Goal: Information Seeking & Learning: Learn about a topic

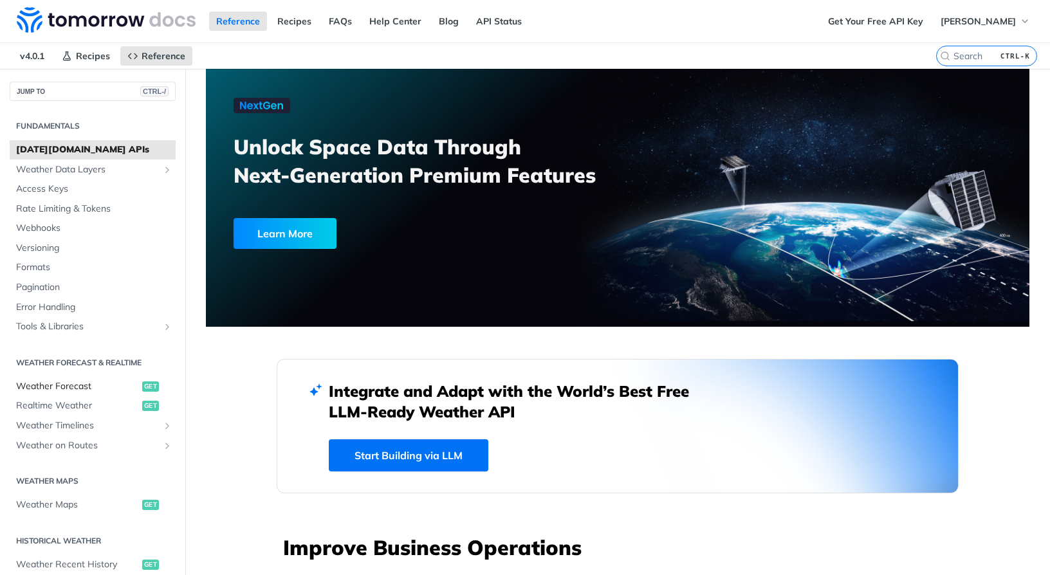
click at [75, 387] on span "Weather Forecast" at bounding box center [77, 386] width 123 height 13
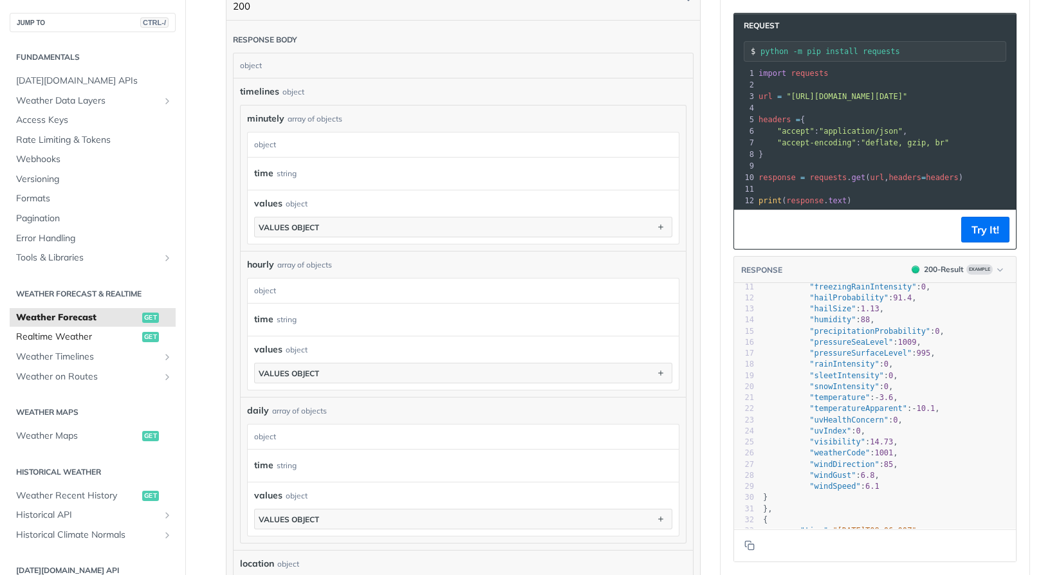
click at [83, 338] on span "Realtime Weather" at bounding box center [77, 337] width 123 height 13
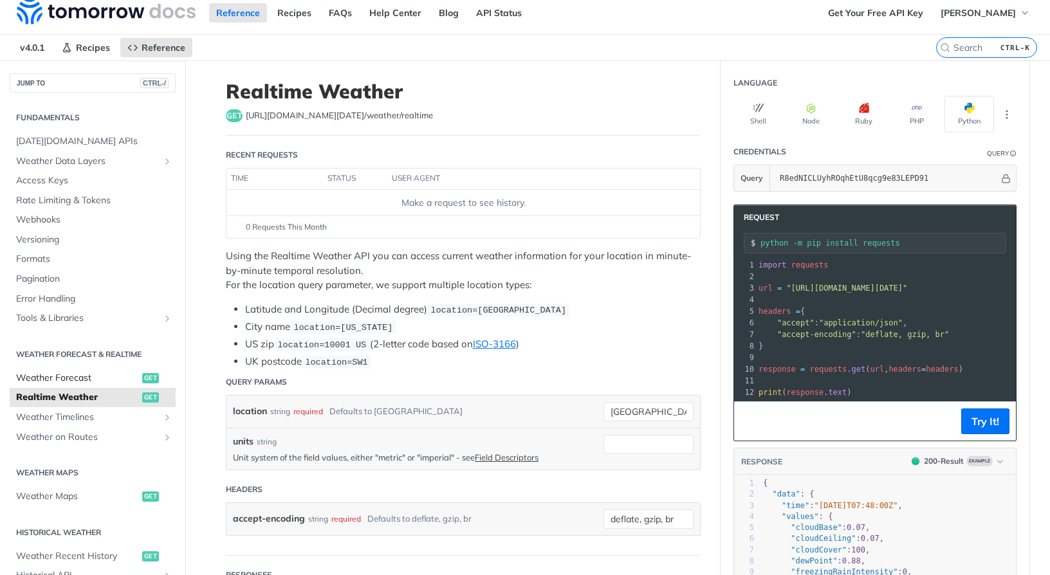
click at [76, 372] on span "Weather Forecast" at bounding box center [77, 378] width 123 height 13
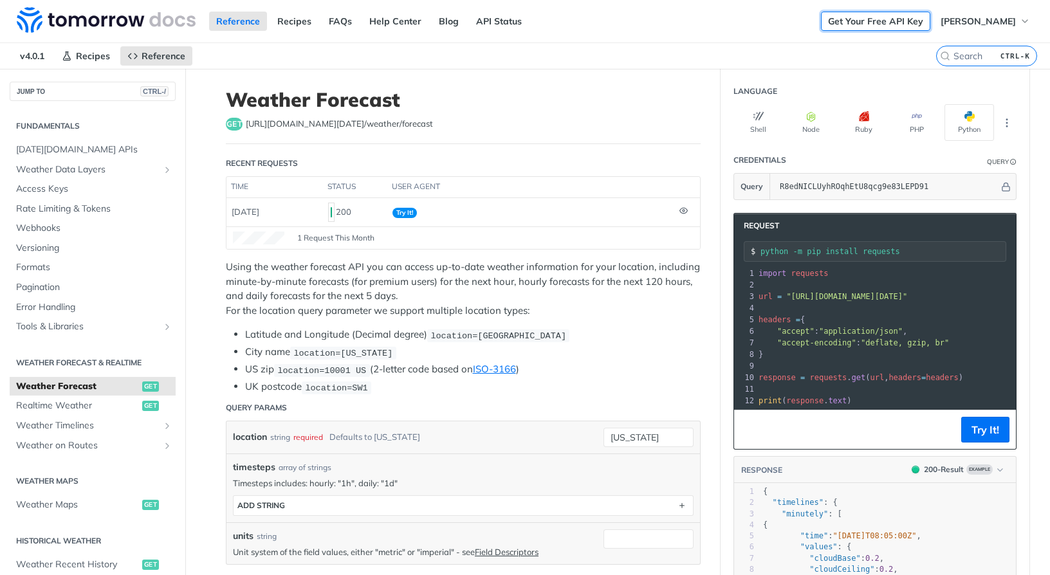
click at [879, 24] on link "Get Your Free API Key" at bounding box center [875, 21] width 109 height 19
